Goal: Navigation & Orientation: Find specific page/section

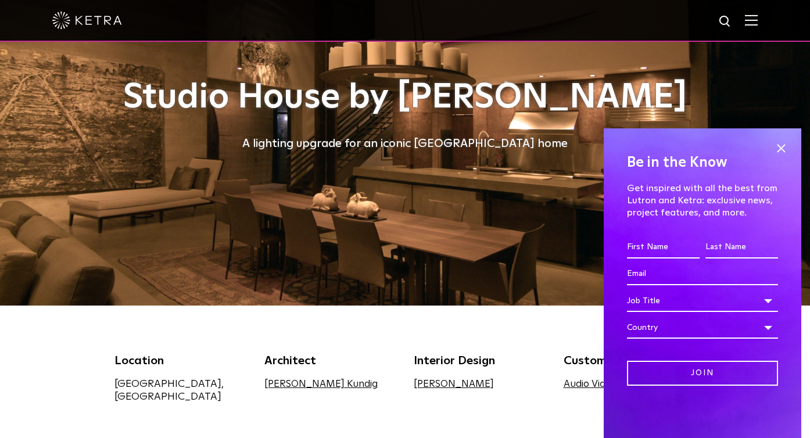
scroll to position [82, 0]
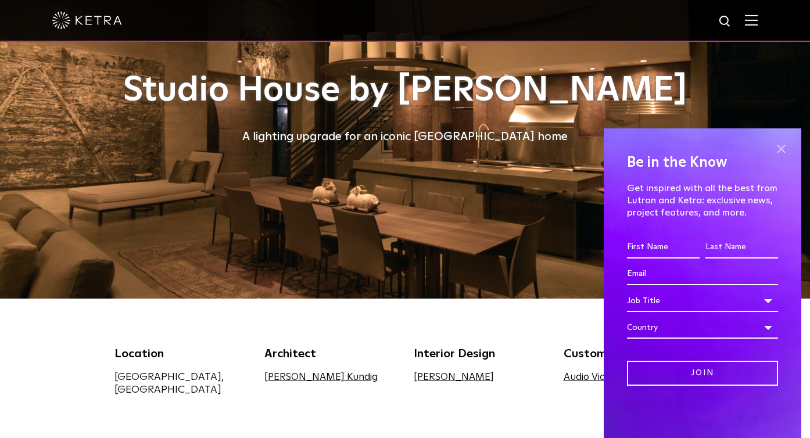
click at [779, 149] on span at bounding box center [780, 148] width 17 height 17
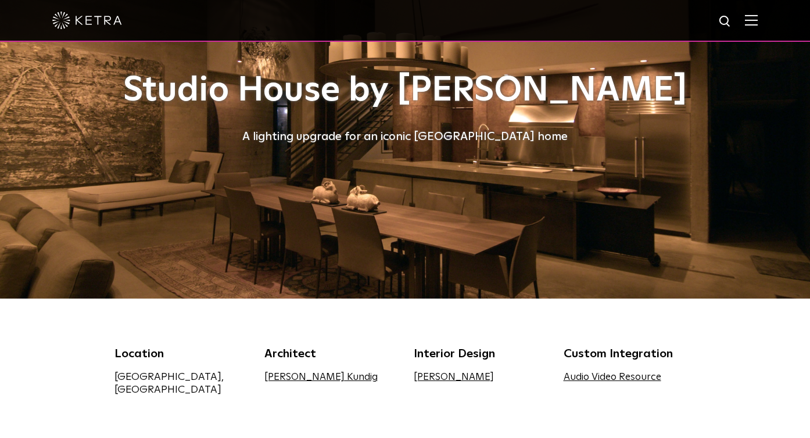
scroll to position [0, 0]
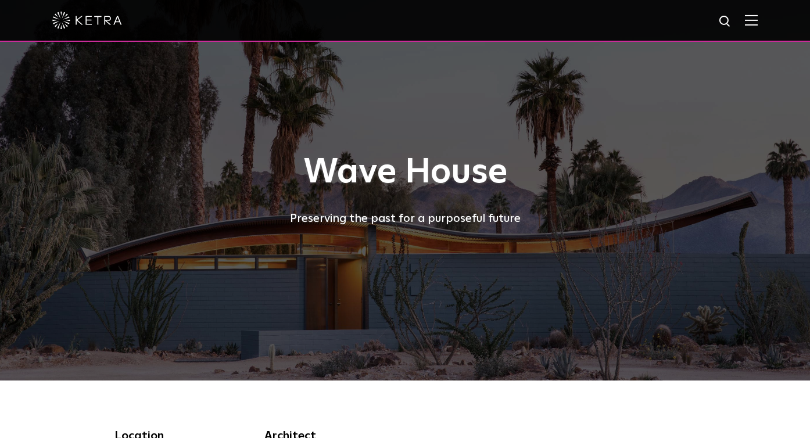
click at [755, 23] on img at bounding box center [751, 20] width 13 height 11
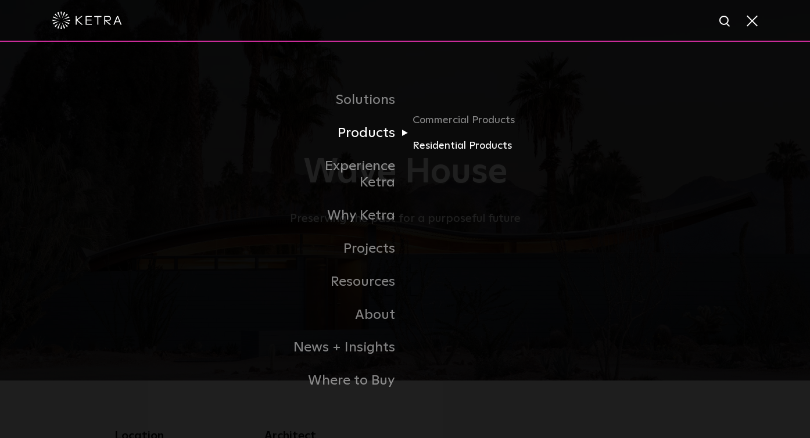
click at [424, 149] on link "Residential Products" at bounding box center [469, 146] width 112 height 17
